Goal: Use online tool/utility

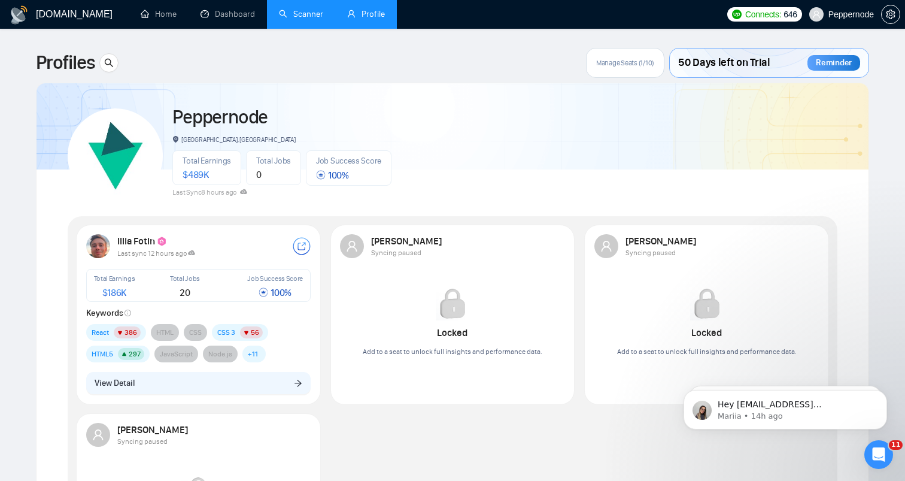
click at [294, 9] on link "Scanner" at bounding box center [301, 14] width 44 height 10
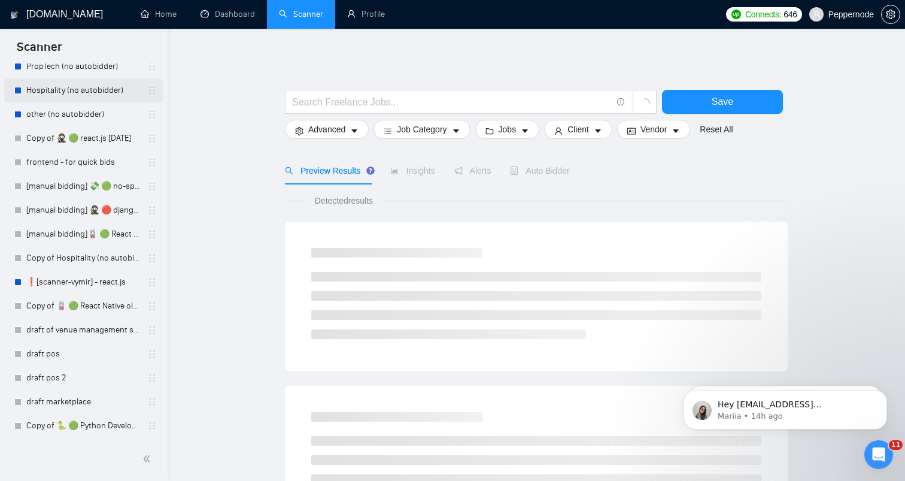
scroll to position [524, 0]
click at [87, 193] on link "[manual bidding] 💸 🟢 no-spent saas" at bounding box center [83, 186] width 114 height 24
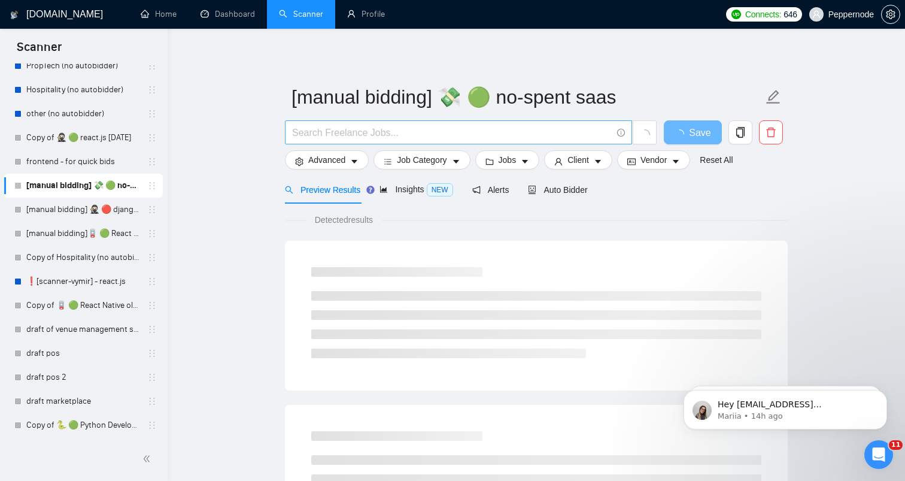
click at [453, 140] on span at bounding box center [458, 132] width 347 height 24
paste input "AWS Dating Platform: Pinterest-Style Boards, Subscriptions, Chat & Match Featur…"
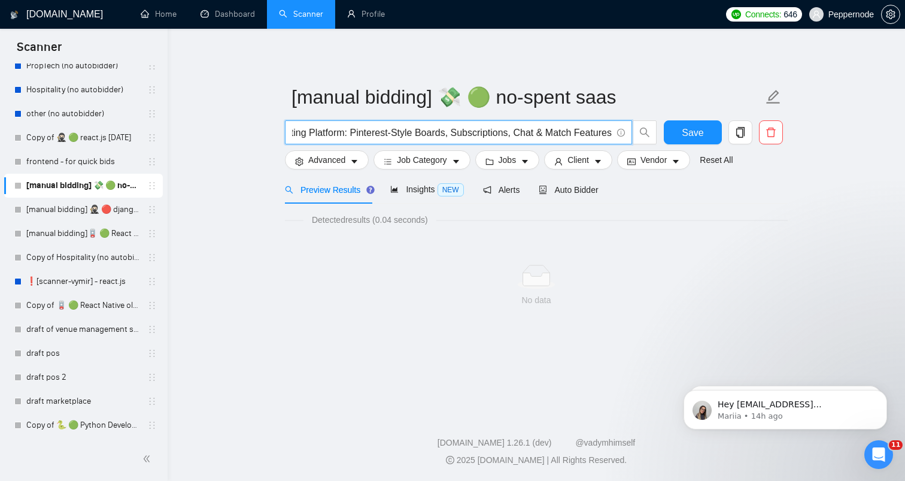
type input "AWS Dating Platform: Pinterest-Style Boards, Subscriptions, Chat & Match Featur…"
